Goal: Information Seeking & Learning: Learn about a topic

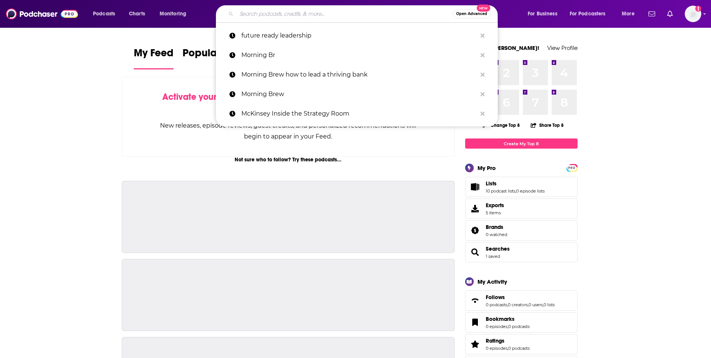
click at [260, 15] on input "Search podcasts, credits, & more..." at bounding box center [345, 14] width 216 height 12
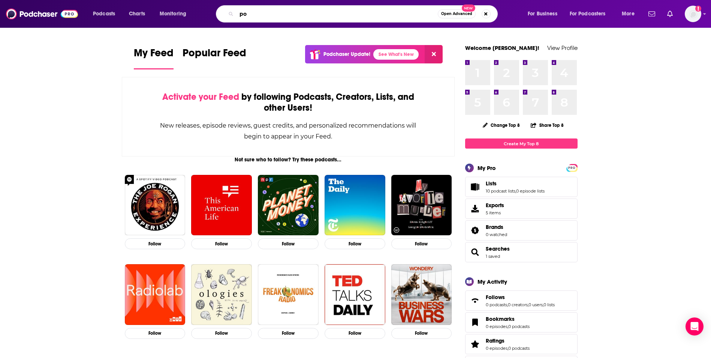
type input "p"
type input "financial policy"
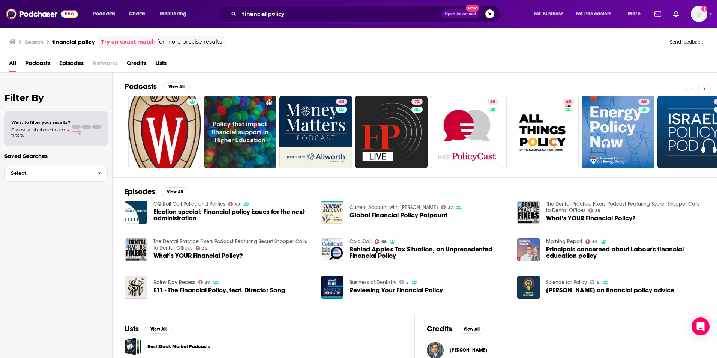
click at [704, 92] on button at bounding box center [704, 88] width 12 height 9
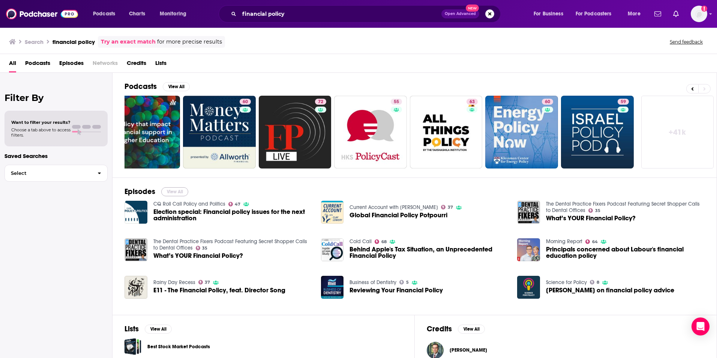
click at [181, 194] on button "View All" at bounding box center [174, 191] width 27 height 9
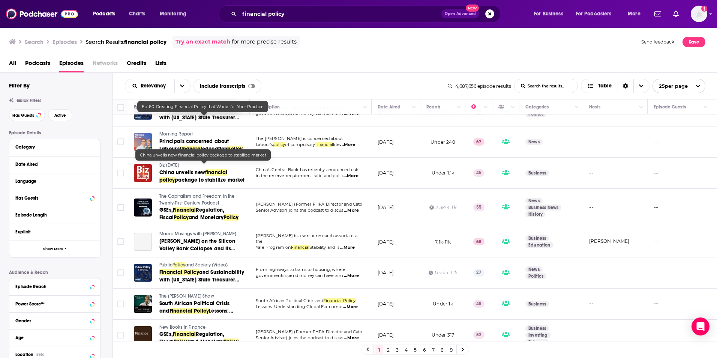
scroll to position [557, 0]
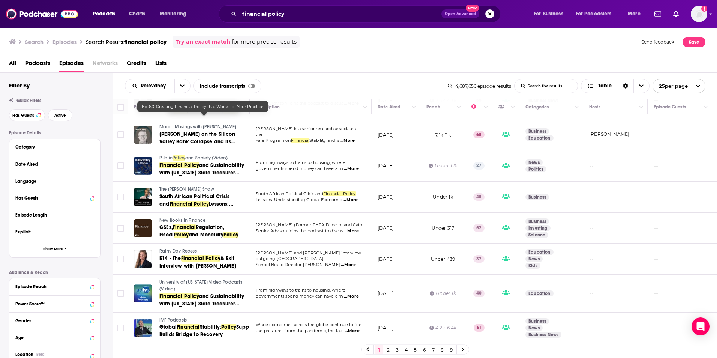
click at [388, 352] on link "2" at bounding box center [388, 349] width 8 height 9
